Goal: Task Accomplishment & Management: Manage account settings

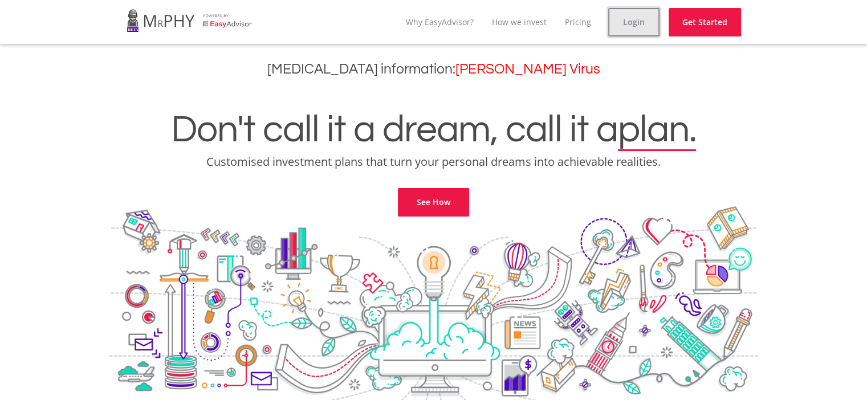
click at [624, 25] on link "Login" at bounding box center [633, 22] width 51 height 29
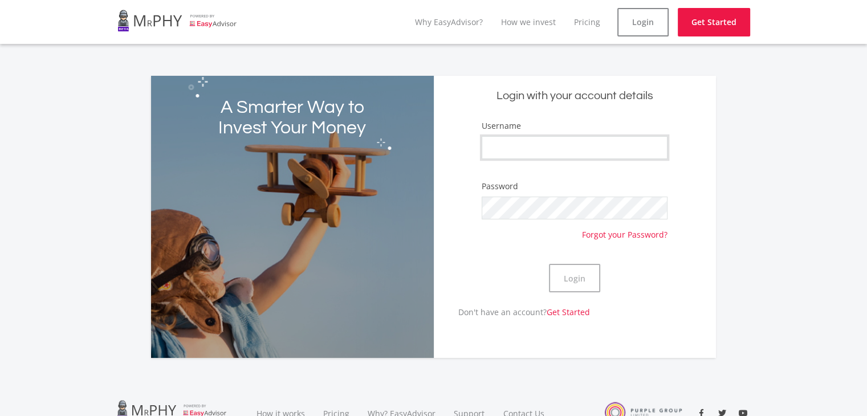
click at [535, 139] on input "Username" at bounding box center [575, 147] width 186 height 23
type input "Mpeelaw"
click at [583, 275] on button "Login" at bounding box center [574, 278] width 51 height 29
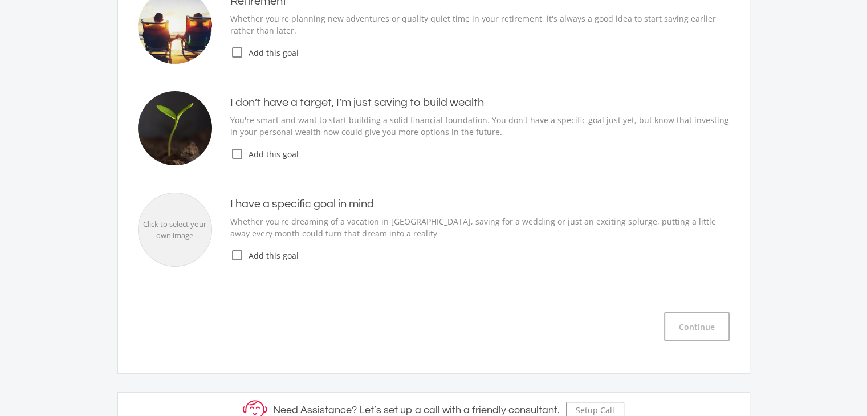
scroll to position [136, 0]
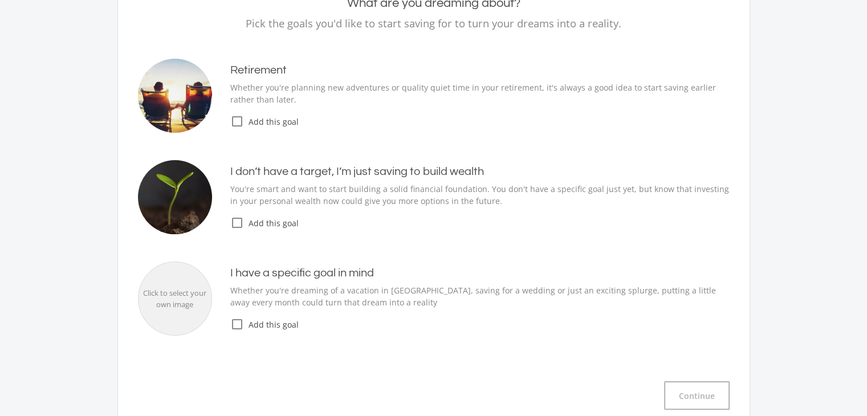
click at [233, 218] on icon "check_box_outline_blank" at bounding box center [237, 223] width 14 height 14
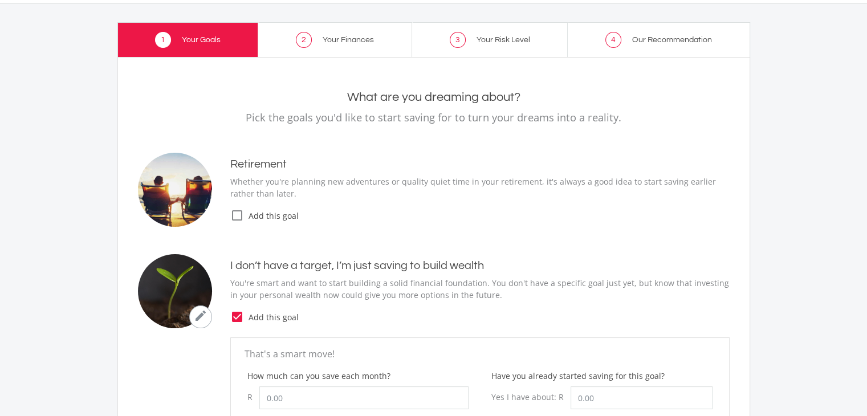
scroll to position [0, 0]
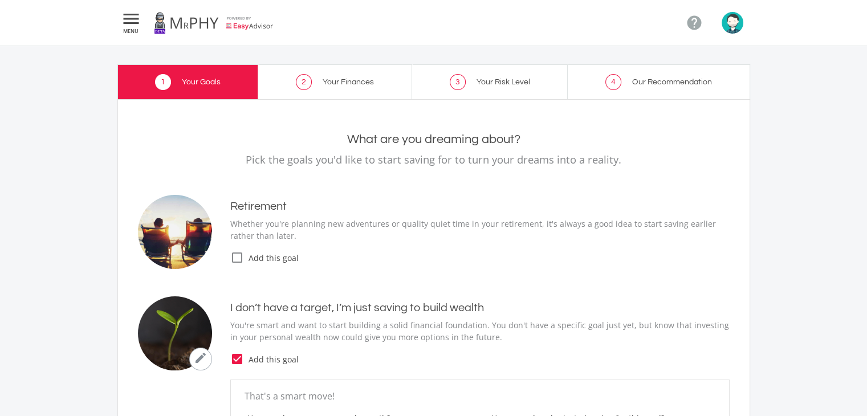
click at [725, 25] on img "button" at bounding box center [733, 23] width 22 height 22
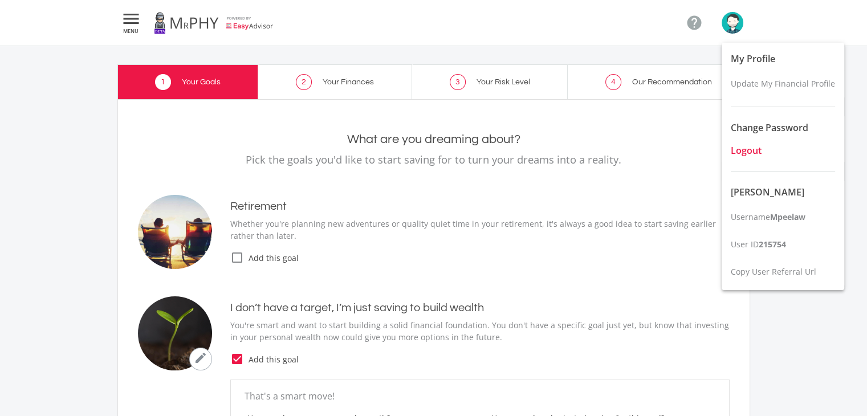
click at [757, 142] on button "Logout" at bounding box center [783, 150] width 123 height 23
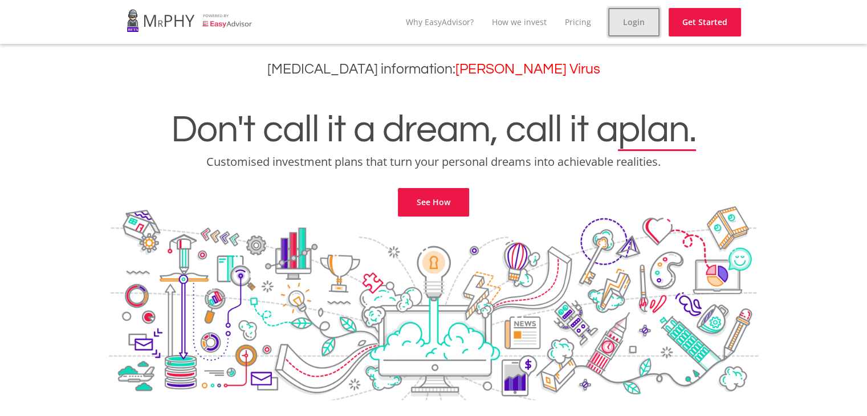
click at [635, 23] on link "Login" at bounding box center [633, 22] width 51 height 29
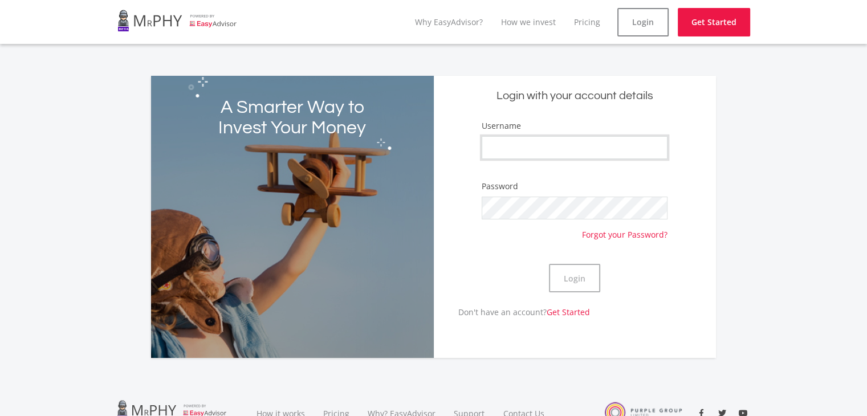
click at [522, 142] on input "Username" at bounding box center [575, 147] width 186 height 23
type input "TestingEE"
click at [582, 281] on button "Login" at bounding box center [574, 278] width 51 height 29
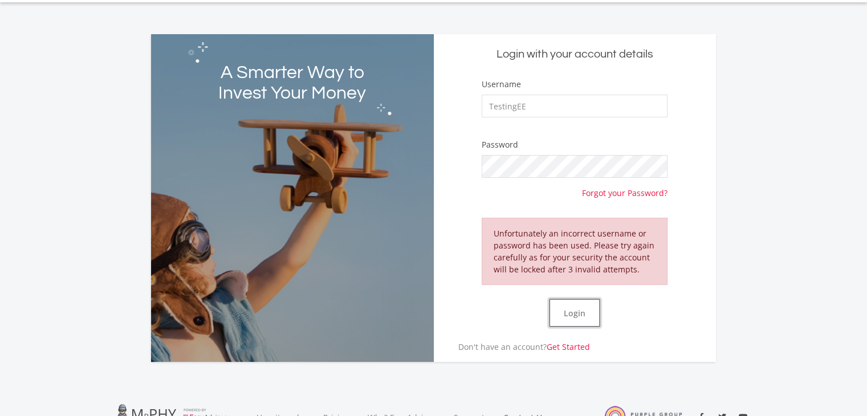
scroll to position [153, 0]
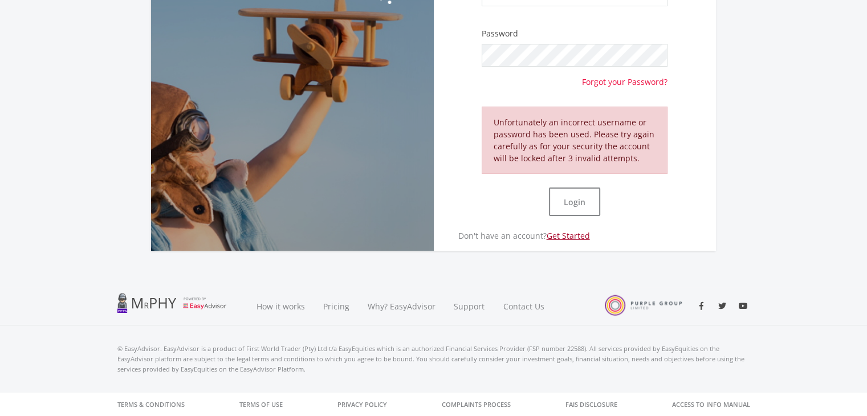
click at [567, 233] on link "Get Started" at bounding box center [568, 235] width 43 height 11
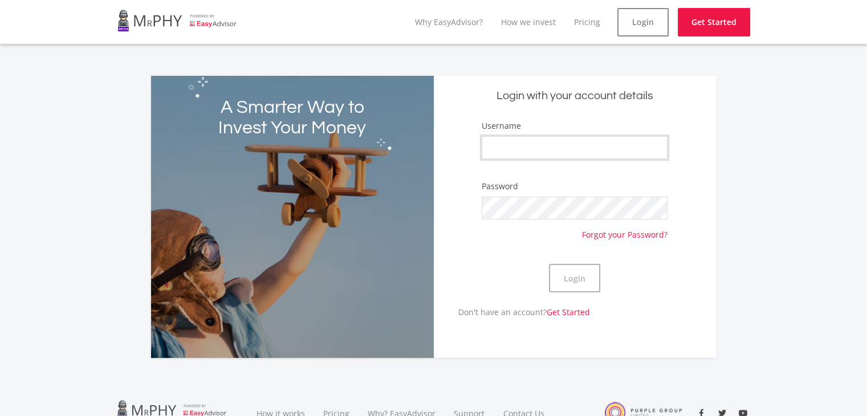
click at [520, 145] on input "Username" at bounding box center [575, 147] width 186 height 23
type input "TestingEE"
click at [558, 281] on button "Login" at bounding box center [574, 278] width 51 height 29
